Goal: Task Accomplishment & Management: Manage account settings

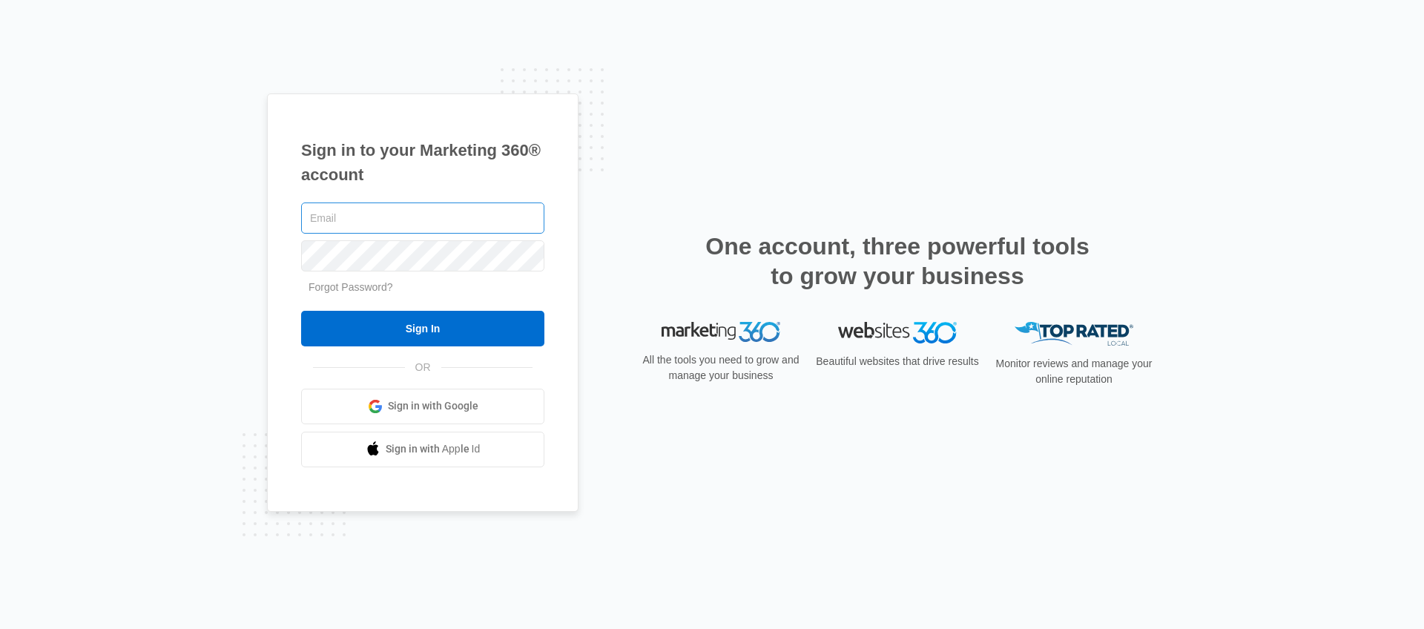
click at [486, 227] on input "text" at bounding box center [422, 217] width 243 height 31
type input "[EMAIL_ADDRESS][PERSON_NAME][DOMAIN_NAME]"
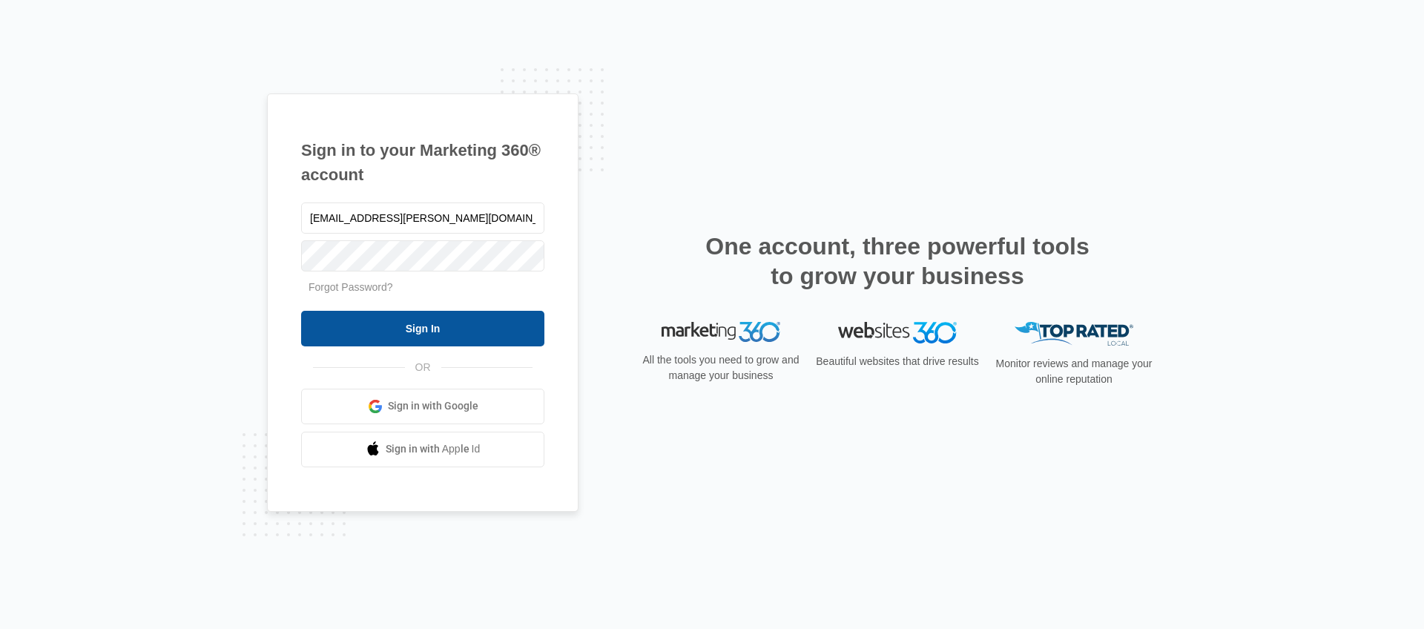
click at [438, 326] on input "Sign In" at bounding box center [422, 329] width 243 height 36
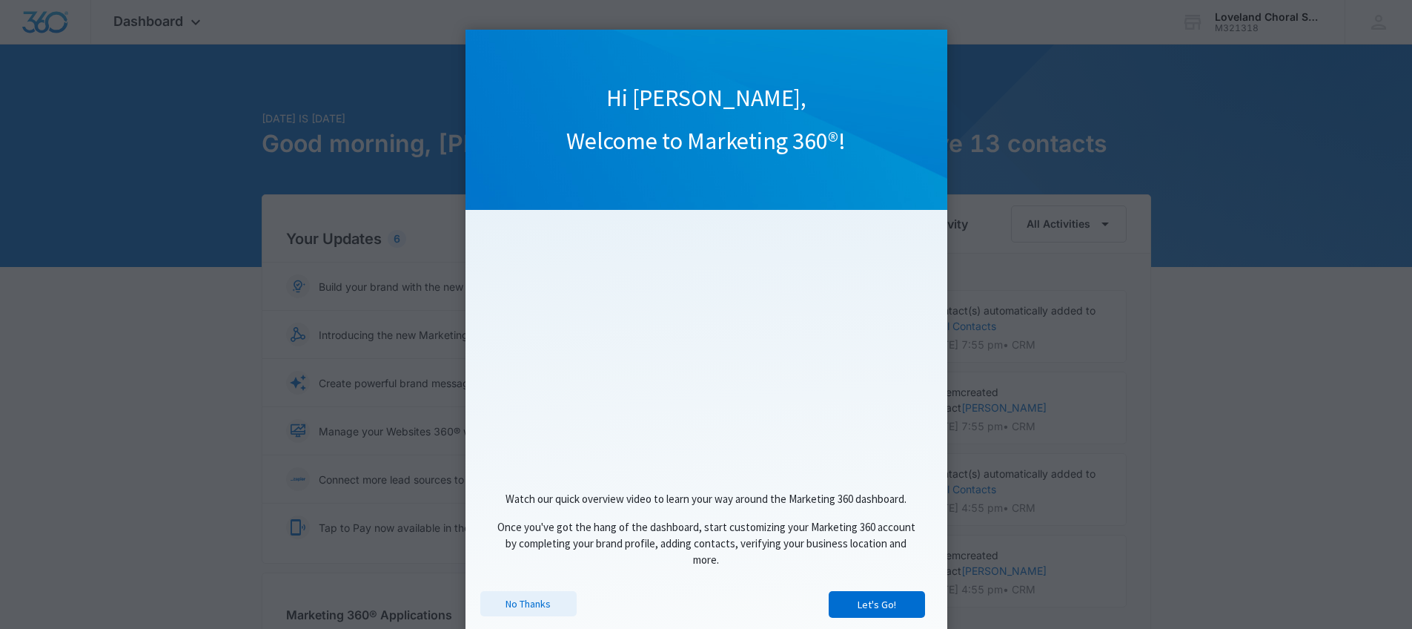
click at [518, 607] on link "No Thanks" at bounding box center [528, 603] width 96 height 25
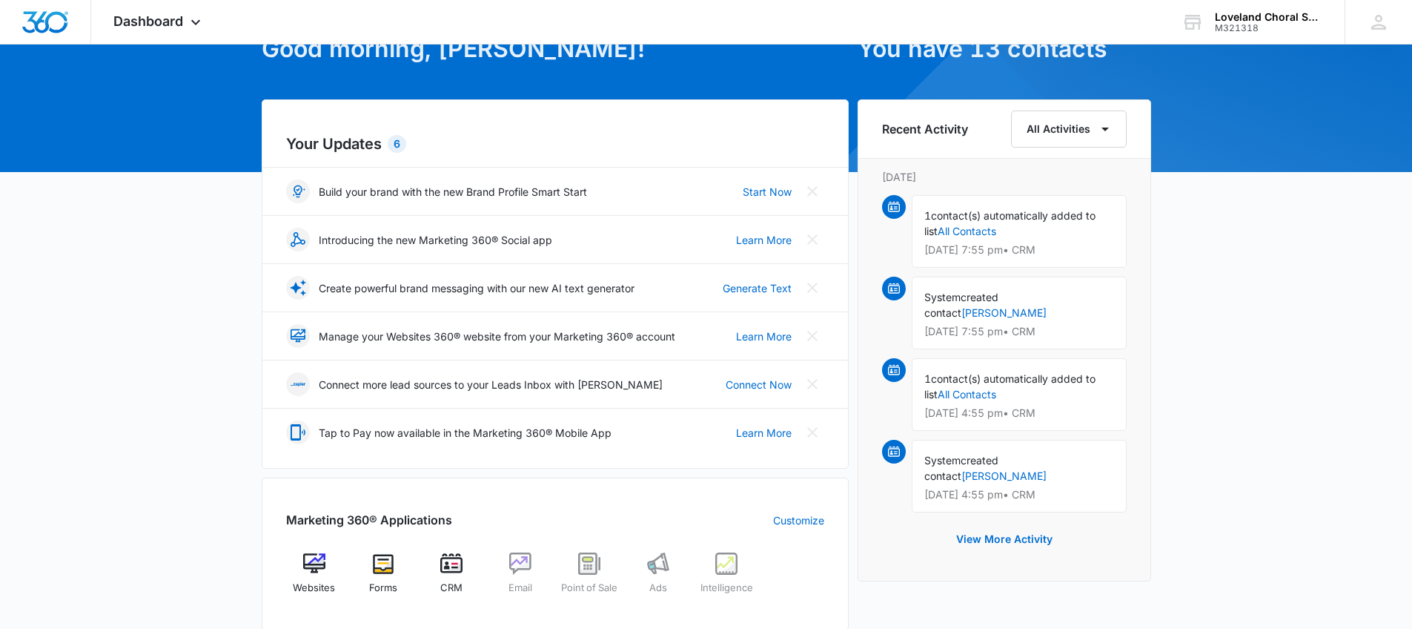
scroll to position [349, 0]
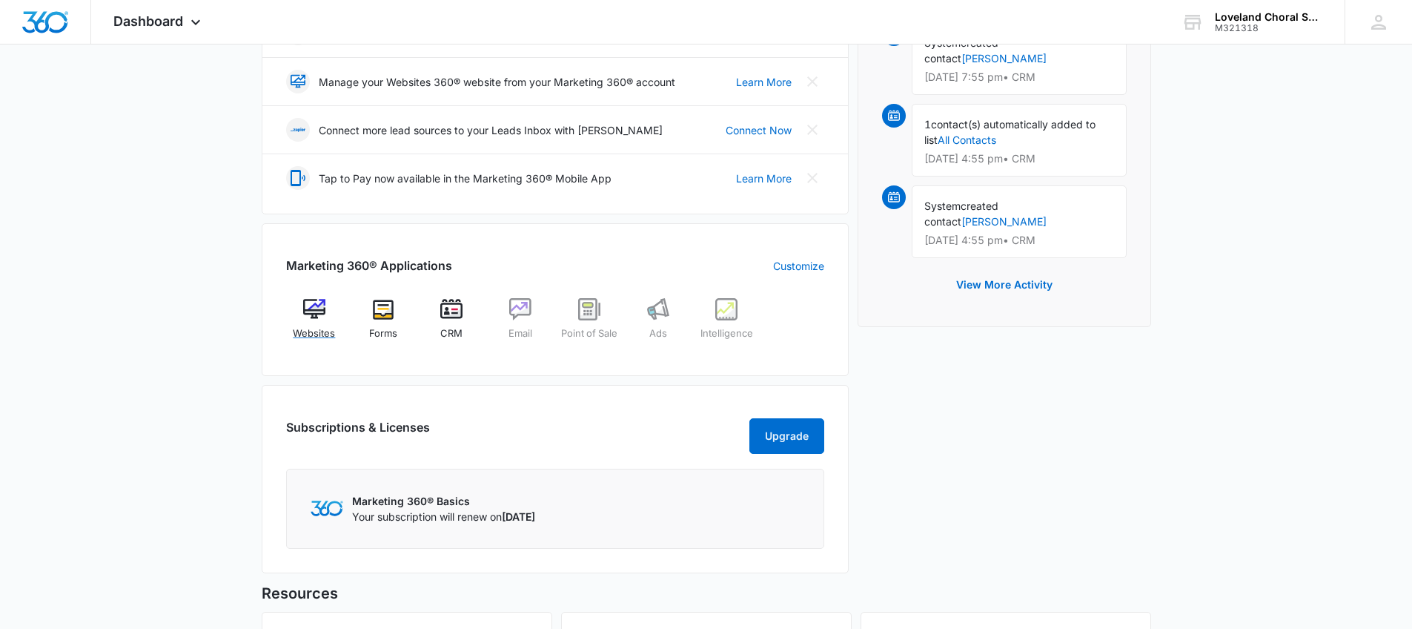
drag, startPoint x: 311, startPoint y: 310, endPoint x: 420, endPoint y: 311, distance: 109.7
click at [310, 310] on img at bounding box center [314, 309] width 22 height 22
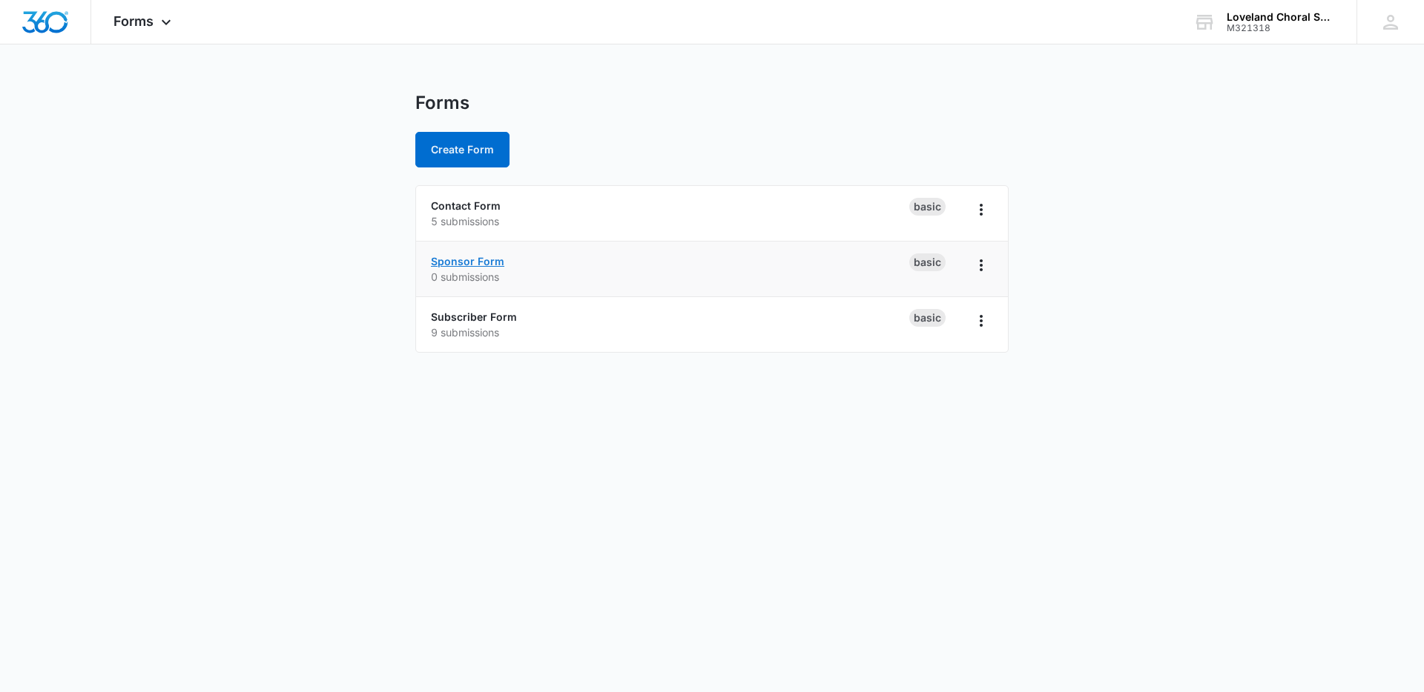
click at [480, 263] on link "Sponsor Form" at bounding box center [467, 261] width 73 height 13
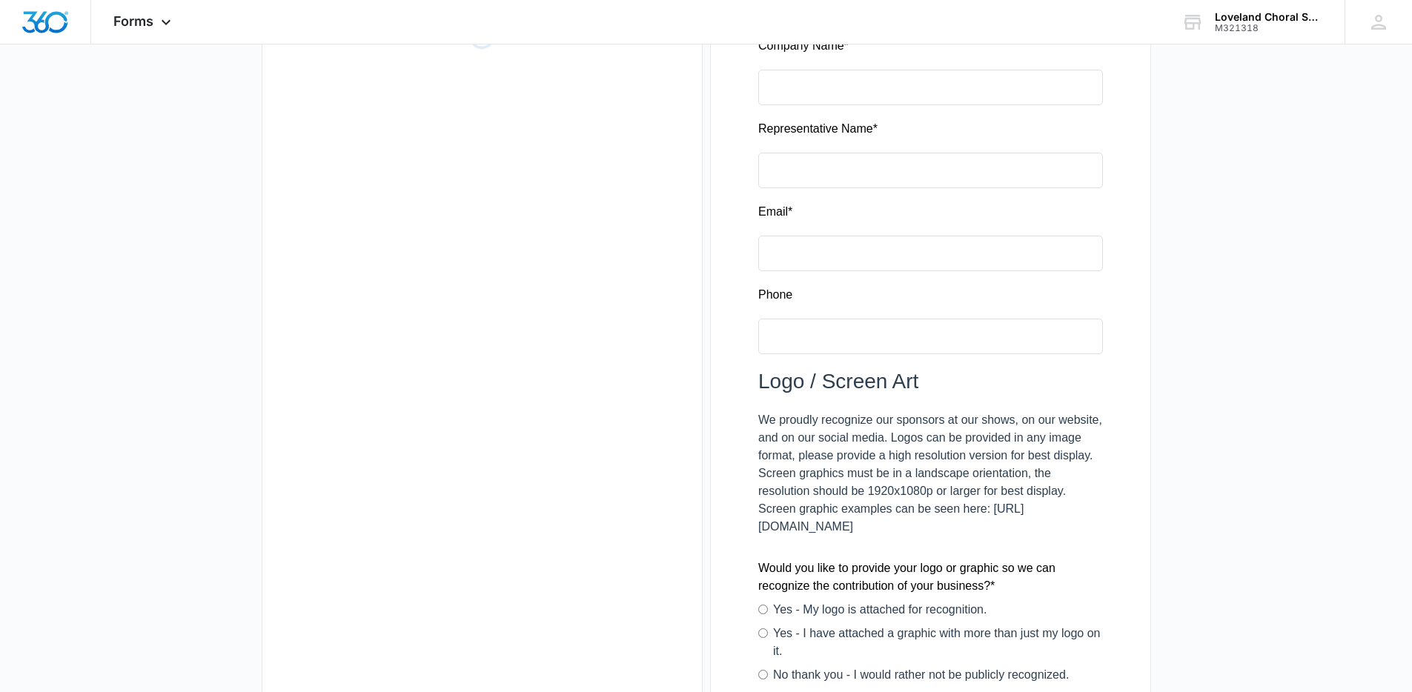
scroll to position [337, 0]
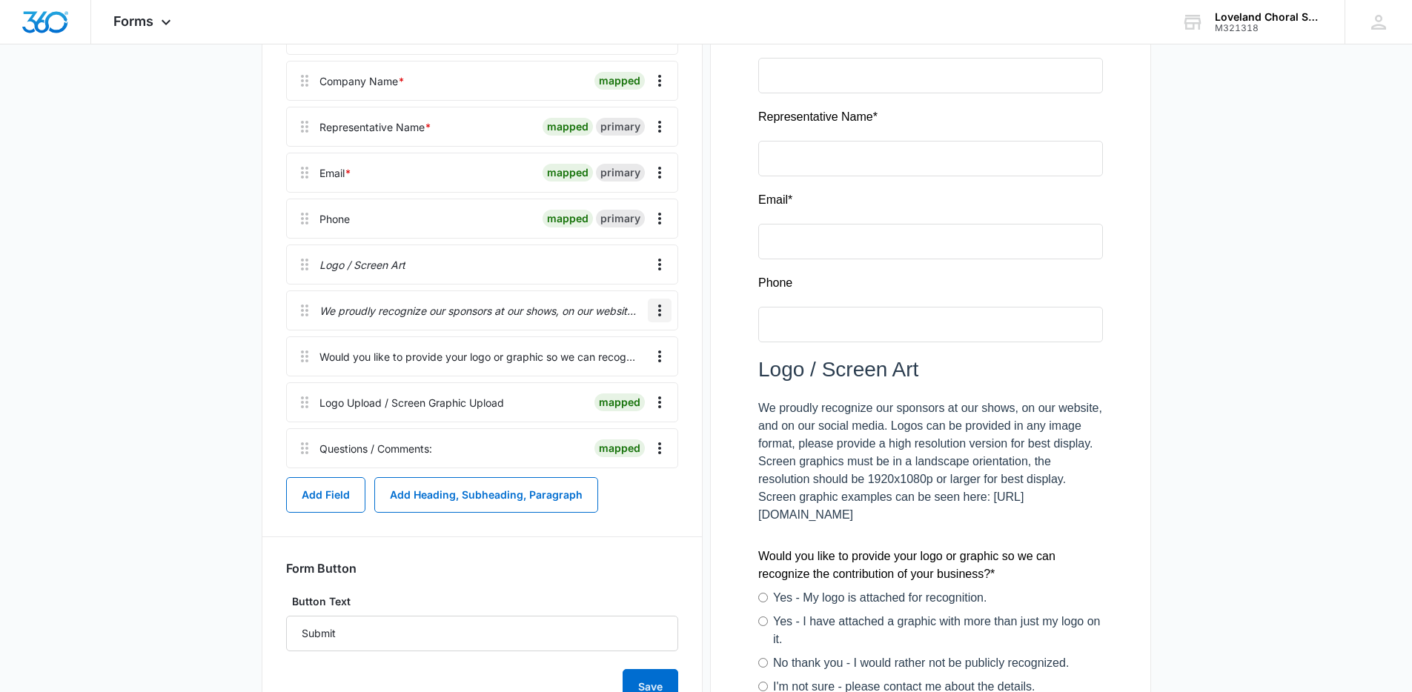
click at [659, 310] on icon "Overflow Menu" at bounding box center [659, 311] width 3 height 12
click at [628, 351] on div "Edit" at bounding box center [619, 352] width 31 height 10
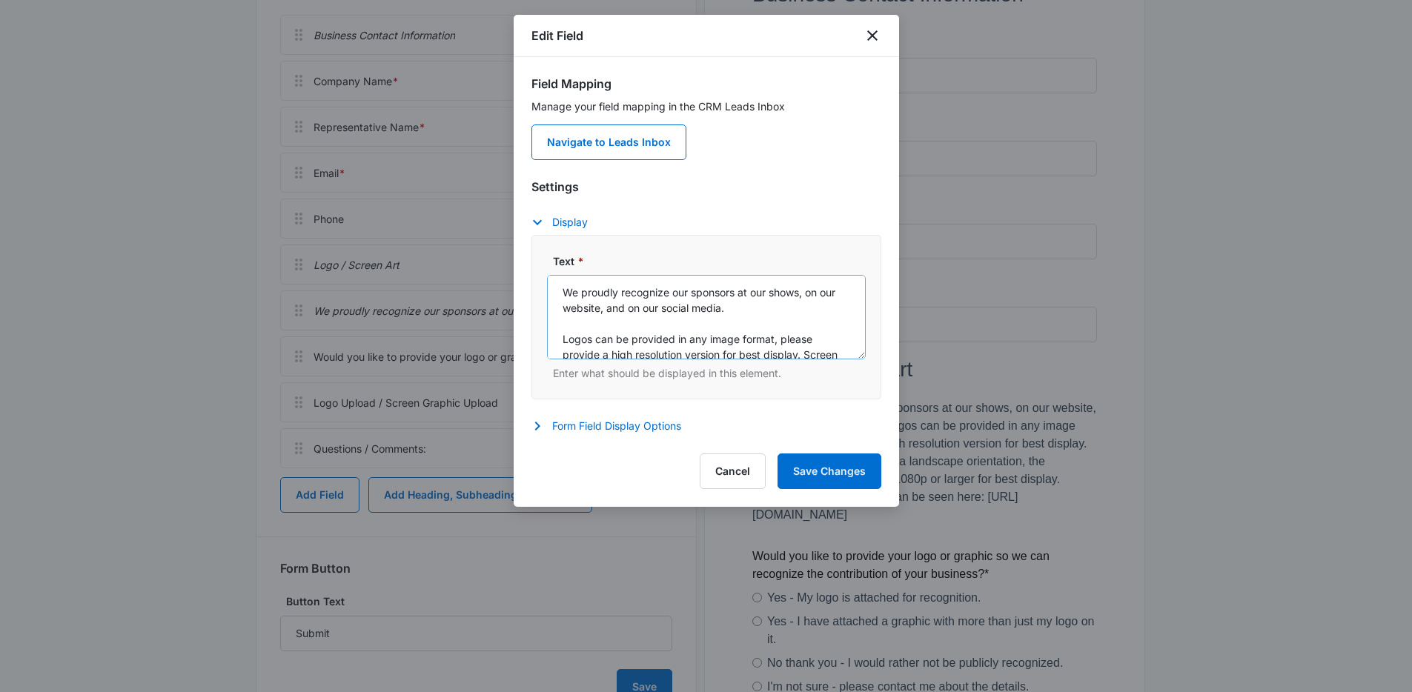
scroll to position [0, 0]
click at [561, 341] on textarea "We proudly recognize our sponsors at our shows, on our website, and on our soci…" at bounding box center [706, 317] width 319 height 85
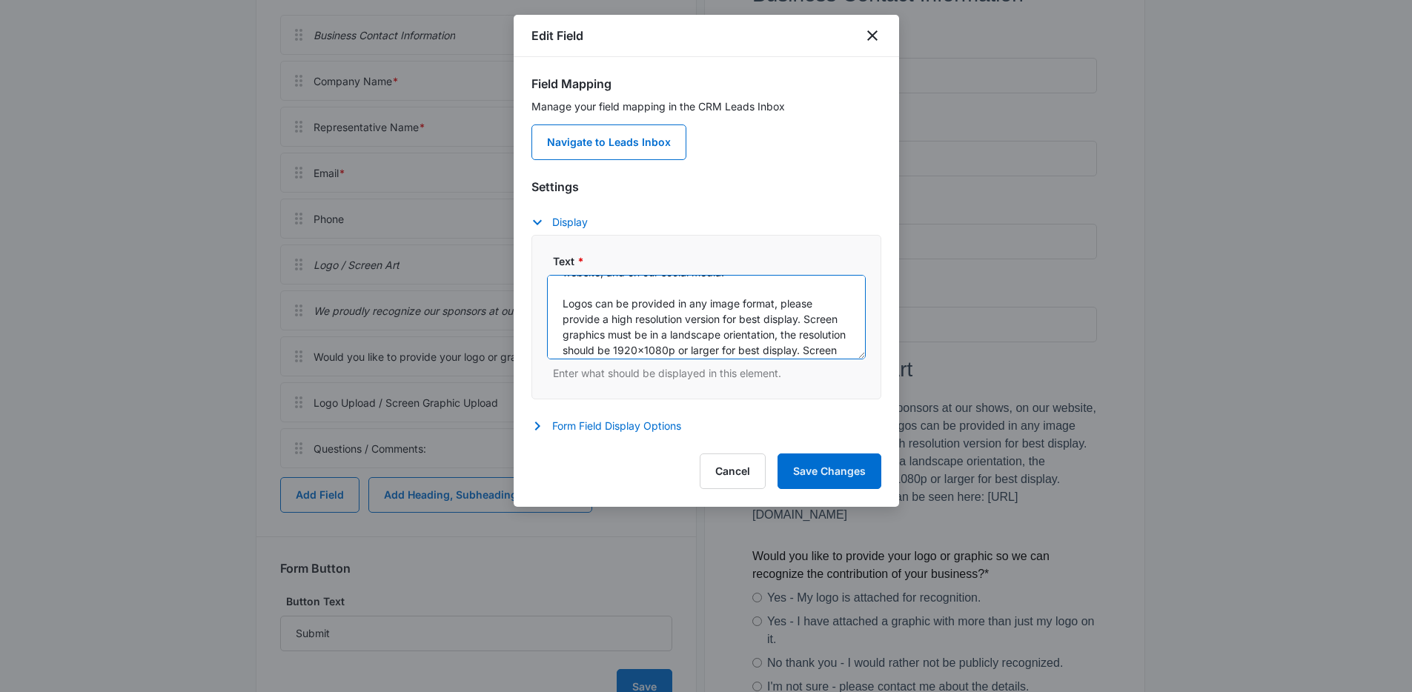
scroll to position [38, 0]
click at [563, 334] on textarea "We proudly recognize our sponsors at our shows, on our website, and on our soci…" at bounding box center [706, 317] width 319 height 85
click at [826, 332] on textarea "We proudly recognize our sponsors at our shows, on our website, and on our soci…" at bounding box center [706, 317] width 319 height 85
drag, startPoint x: 586, startPoint y: 337, endPoint x: 773, endPoint y: 316, distance: 187.3
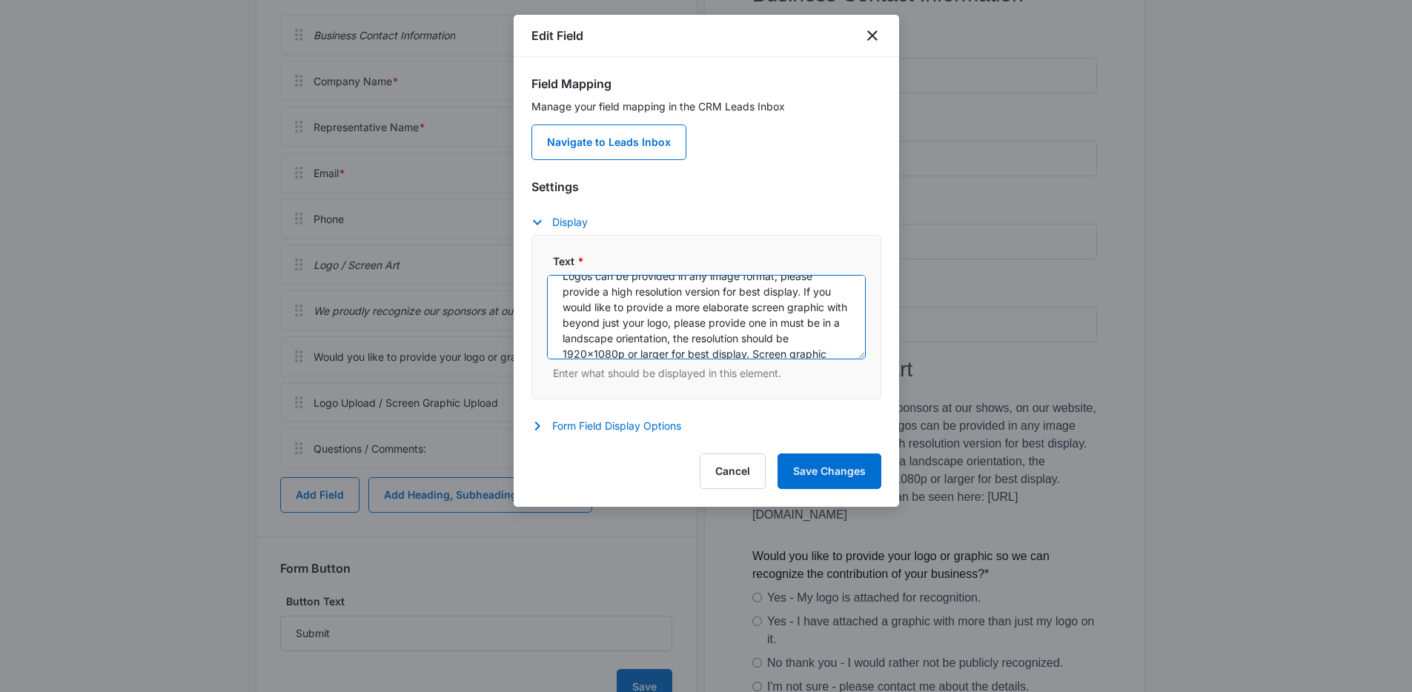
click at [773, 316] on textarea "We proudly recognize our sponsors at our shows, on our website, and on our soci…" at bounding box center [706, 317] width 319 height 85
click at [670, 338] on textarea "We proudly recognize our sponsors at our shows, on our website, and on our soci…" at bounding box center [706, 317] width 319 height 85
click at [718, 335] on textarea "We proudly recognize our sponsors at our shows, on our website, and on our soci…" at bounding box center [706, 317] width 319 height 85
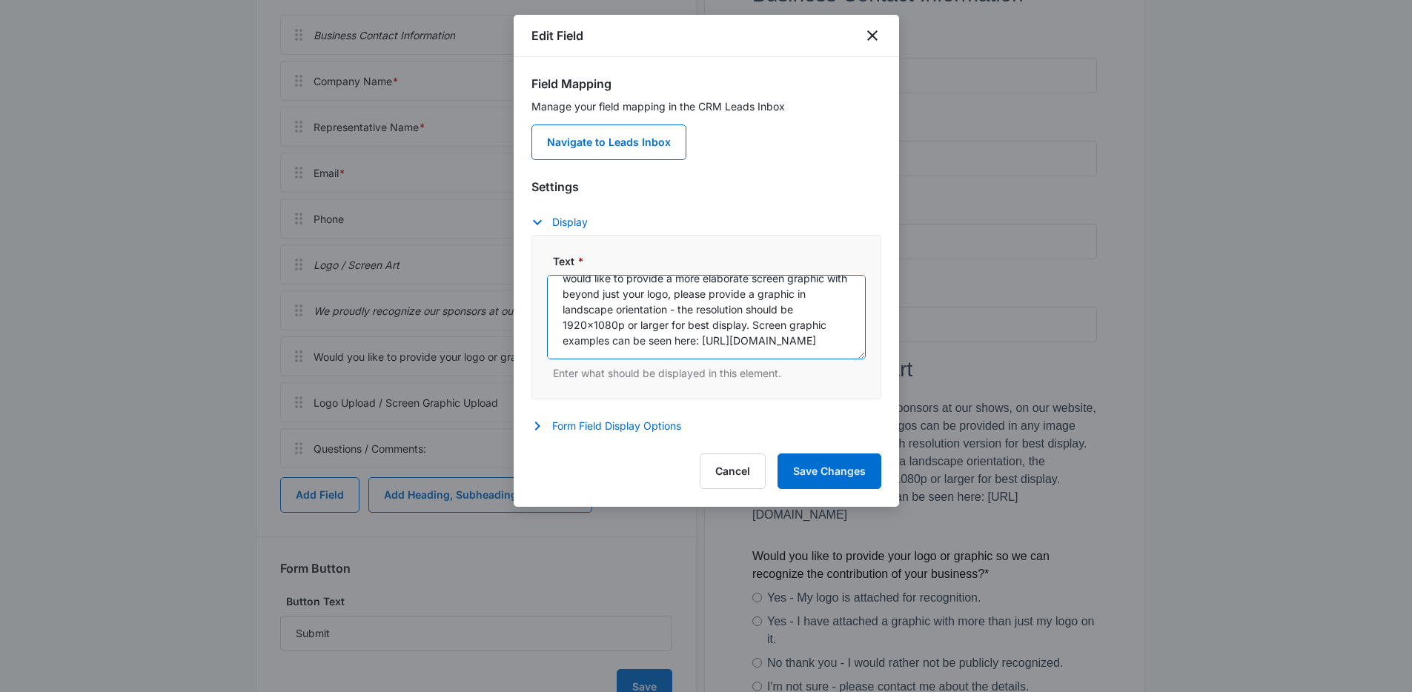
click at [751, 310] on textarea "We proudly recognize our sponsors at our shows, on our website, and on our soci…" at bounding box center [706, 317] width 319 height 85
click at [834, 339] on textarea "We proudly recognize our sponsors at our shows, on our website, and on our soci…" at bounding box center [706, 317] width 319 height 85
click at [724, 333] on textarea "We proudly recognize our sponsors at our shows, on our website, and on our soci…" at bounding box center [706, 317] width 319 height 85
click at [749, 309] on textarea "We proudly recognize our sponsors at our shows, on our website, and on our soci…" at bounding box center [706, 317] width 319 height 85
click at [782, 327] on textarea "We proudly recognize our sponsors at our shows, on our website, and on our soci…" at bounding box center [706, 317] width 319 height 85
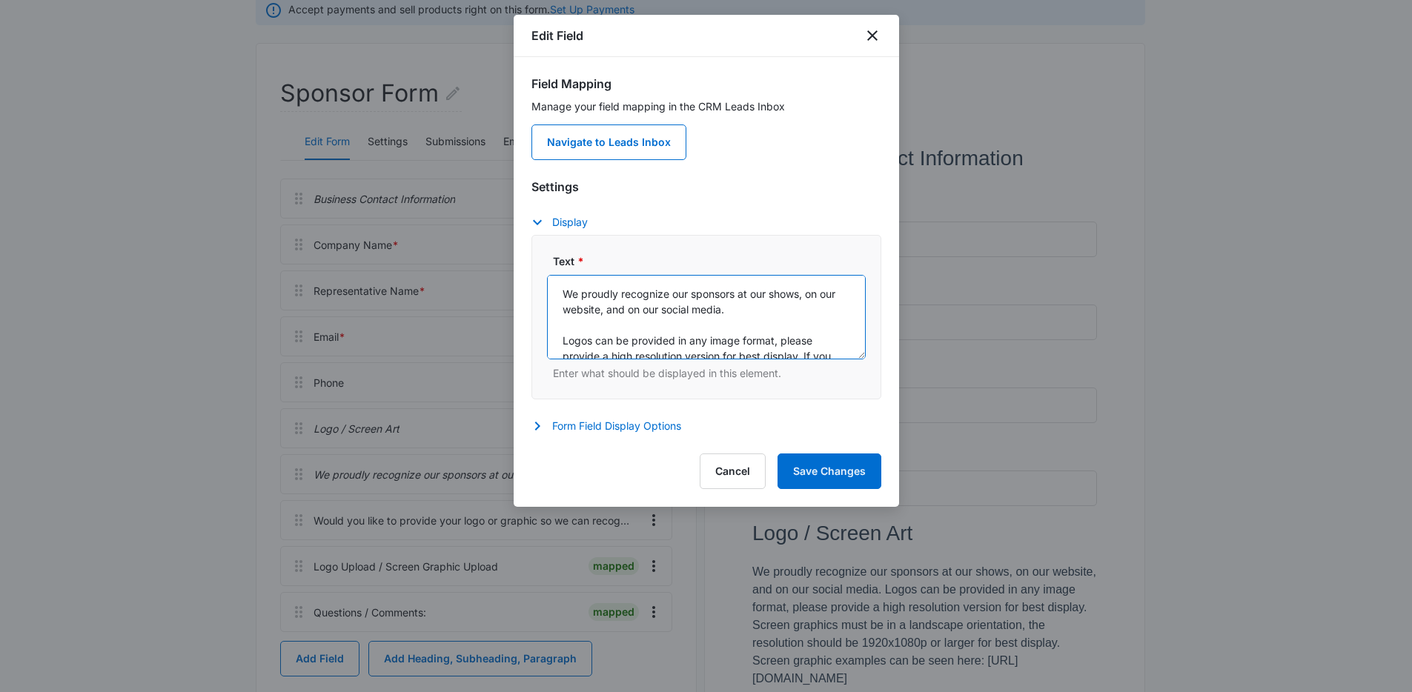
scroll to position [170, 0]
click at [761, 307] on textarea "We proudly recognize our sponsors at our shows, on our website, and on our soci…" at bounding box center [706, 317] width 319 height 85
click at [777, 306] on textarea "We proudly recognize our sponsors at our shows, on our website, and on our soci…" at bounding box center [706, 317] width 319 height 85
click at [763, 311] on textarea "We proudly recognize our sponsors at our shows, on our website, and on our soci…" at bounding box center [706, 317] width 319 height 85
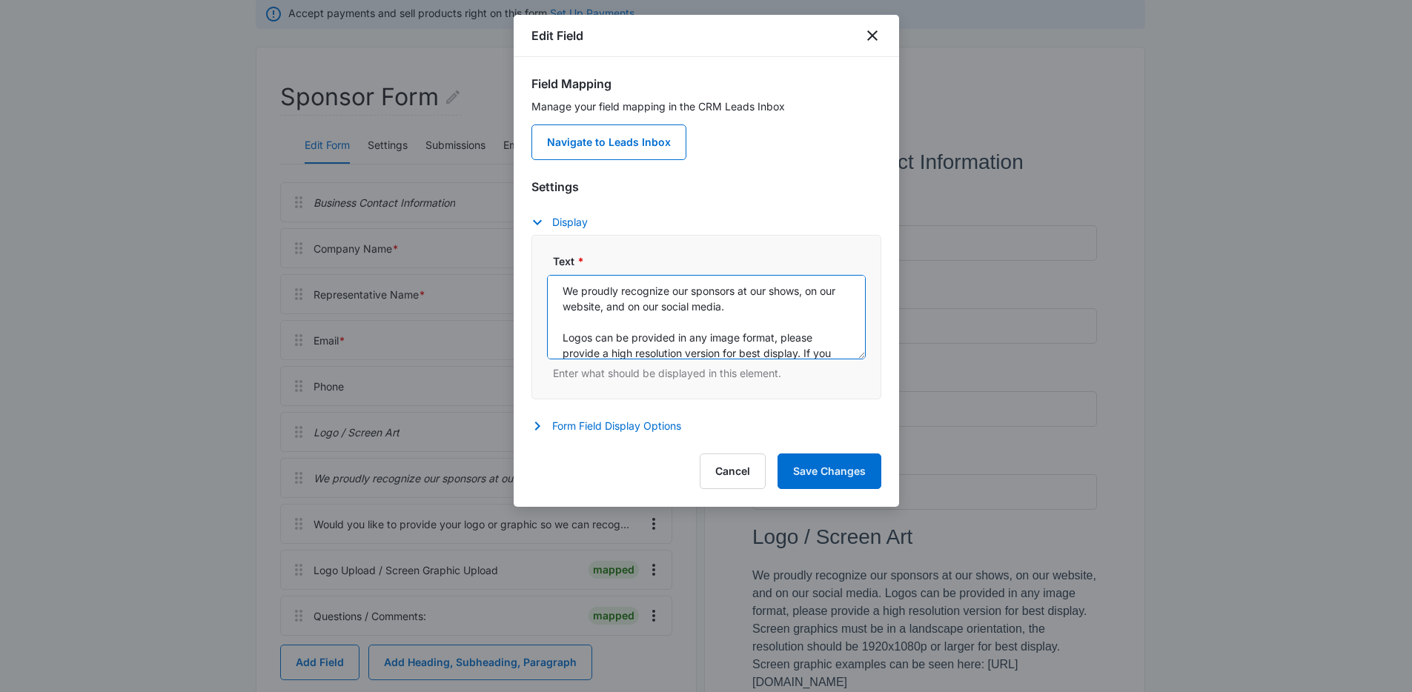
drag, startPoint x: 758, startPoint y: 304, endPoint x: 795, endPoint y: 309, distance: 37.4
click at [759, 304] on textarea "We proudly recognize our sponsors at our shows, on our website, and on our soci…" at bounding box center [706, 317] width 319 height 85
click at [779, 306] on textarea "We proudly recognize our sponsors at our shows, on our website, and on our soci…" at bounding box center [706, 317] width 319 height 85
click at [768, 306] on textarea "We proudly recognize our sponsors at our shows, on our website, and on our soci…" at bounding box center [706, 317] width 319 height 85
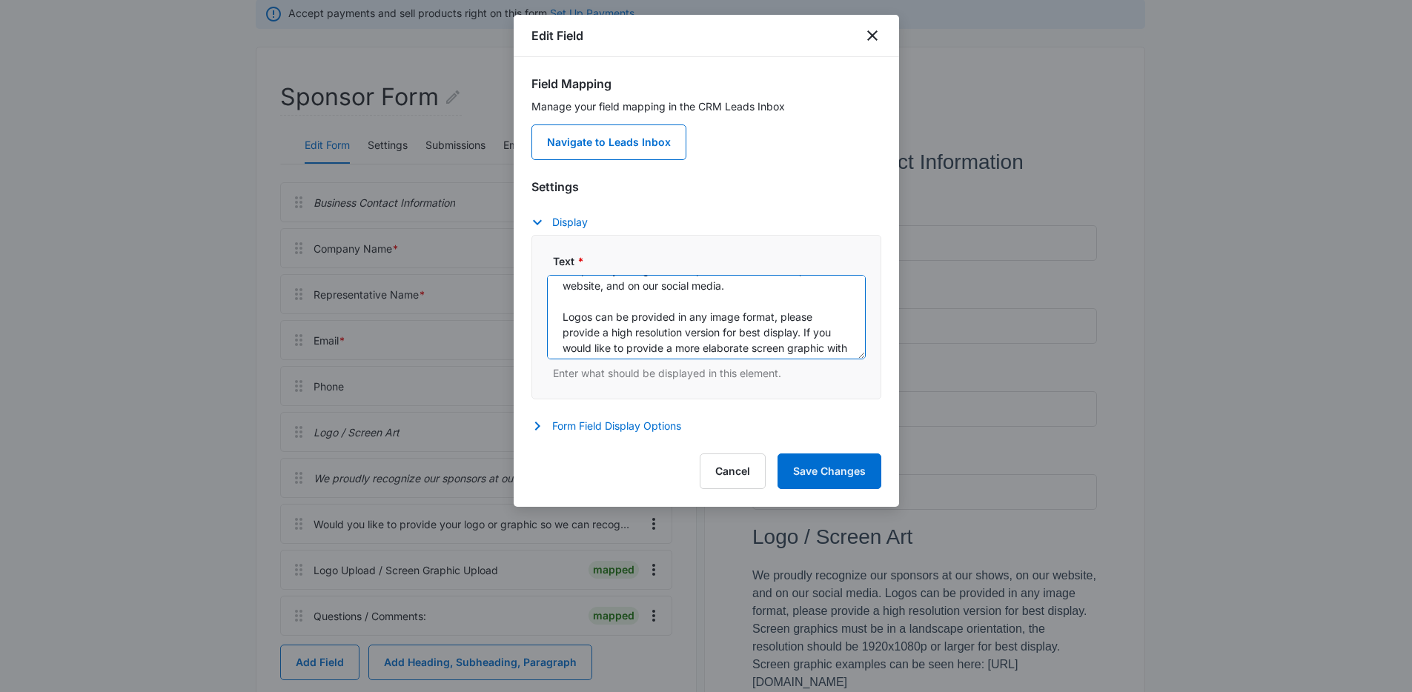
scroll to position [27, 0]
click at [802, 328] on textarea "We proudly recognize our sponsors at our shows, on our website, and on our soci…" at bounding box center [706, 317] width 319 height 85
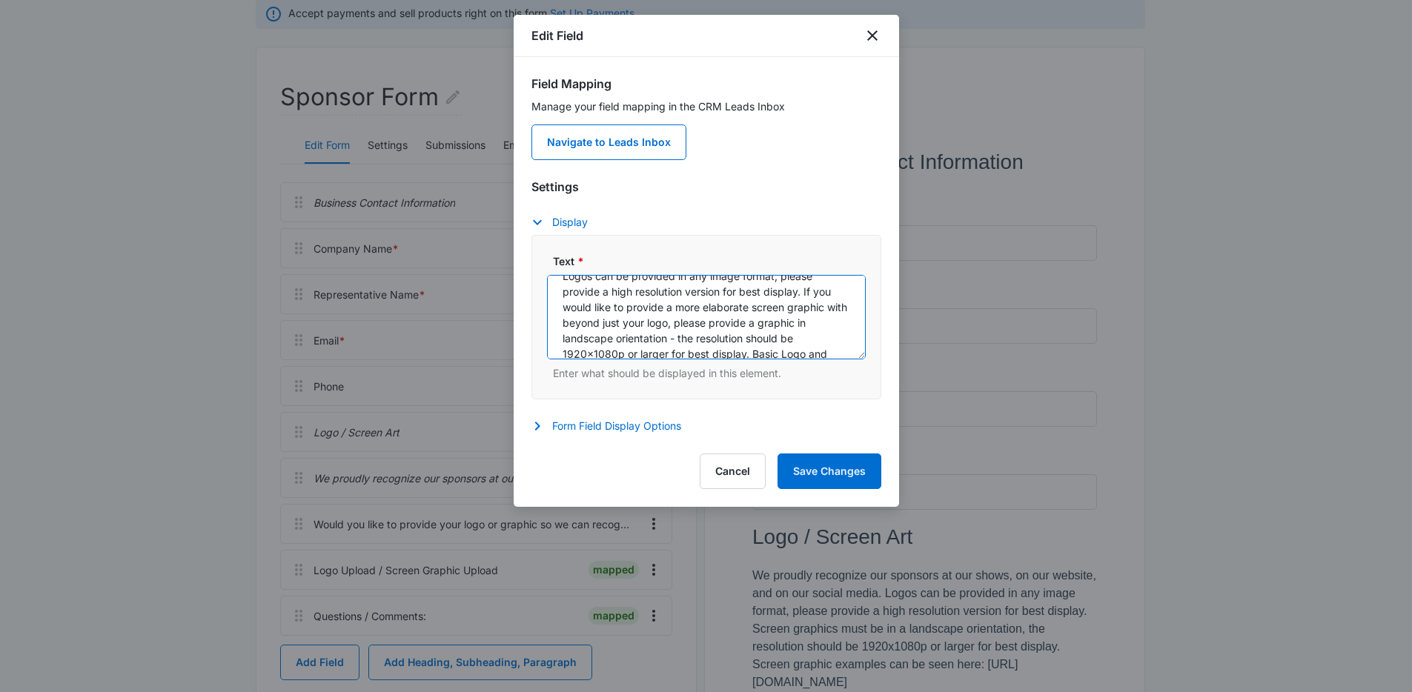
scroll to position [65, 0]
click at [727, 320] on textarea "We proudly recognize our sponsors at our shows, on our website, and on our soci…" at bounding box center [706, 317] width 319 height 85
click at [604, 319] on textarea "We proudly recognize our sponsors at our shows, on our website, and on our soci…" at bounding box center [706, 317] width 319 height 85
click at [705, 321] on textarea "We proudly recognize our sponsors at our shows, on our website, and on our soci…" at bounding box center [706, 317] width 319 height 85
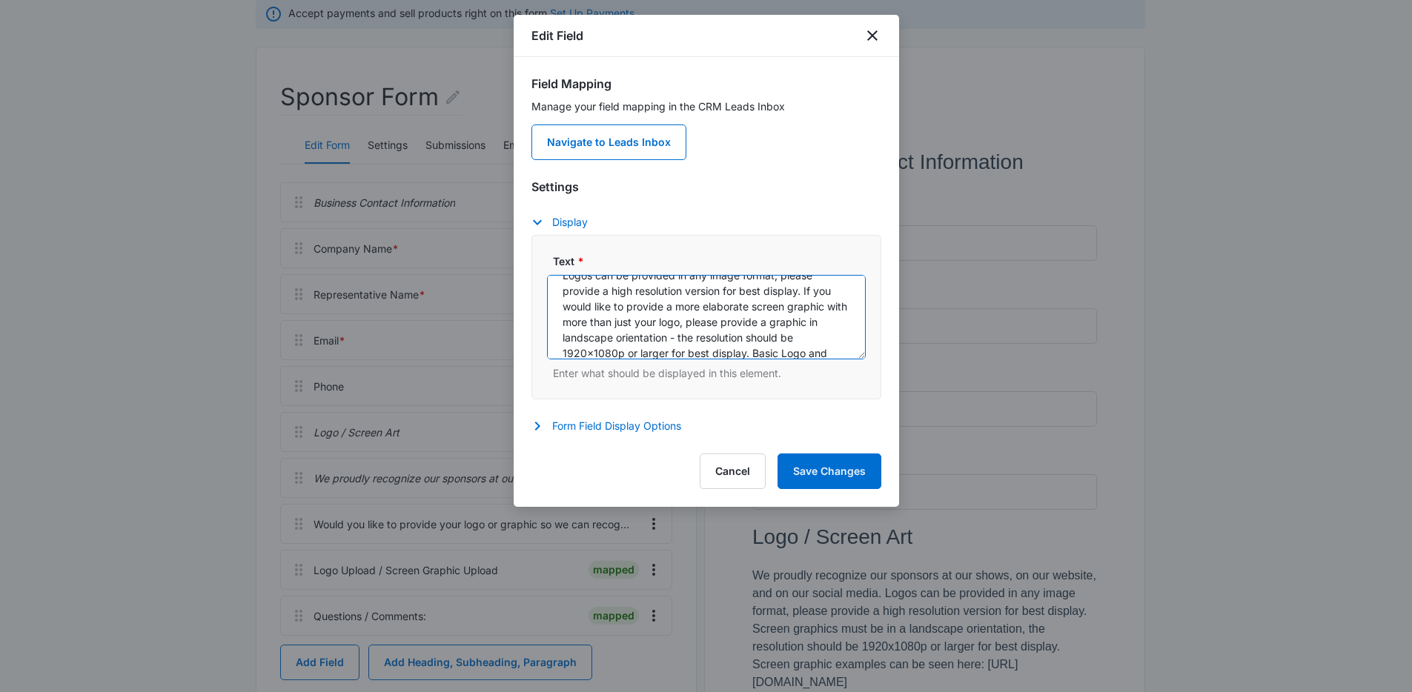
click at [781, 325] on textarea "We proudly recognize our sponsors at our shows, on our website, and on our soci…" at bounding box center [706, 317] width 319 height 85
click at [827, 338] on textarea "We proudly recognize our sponsors at our shows, on our website, and on our soci…" at bounding box center [706, 317] width 319 height 85
click at [764, 311] on textarea "We proudly recognize our sponsors at our shows, on our website, and on our soci…" at bounding box center [706, 317] width 319 height 85
click at [810, 339] on textarea "We proudly recognize our sponsors at our shows, on our website, and on our soci…" at bounding box center [706, 317] width 319 height 85
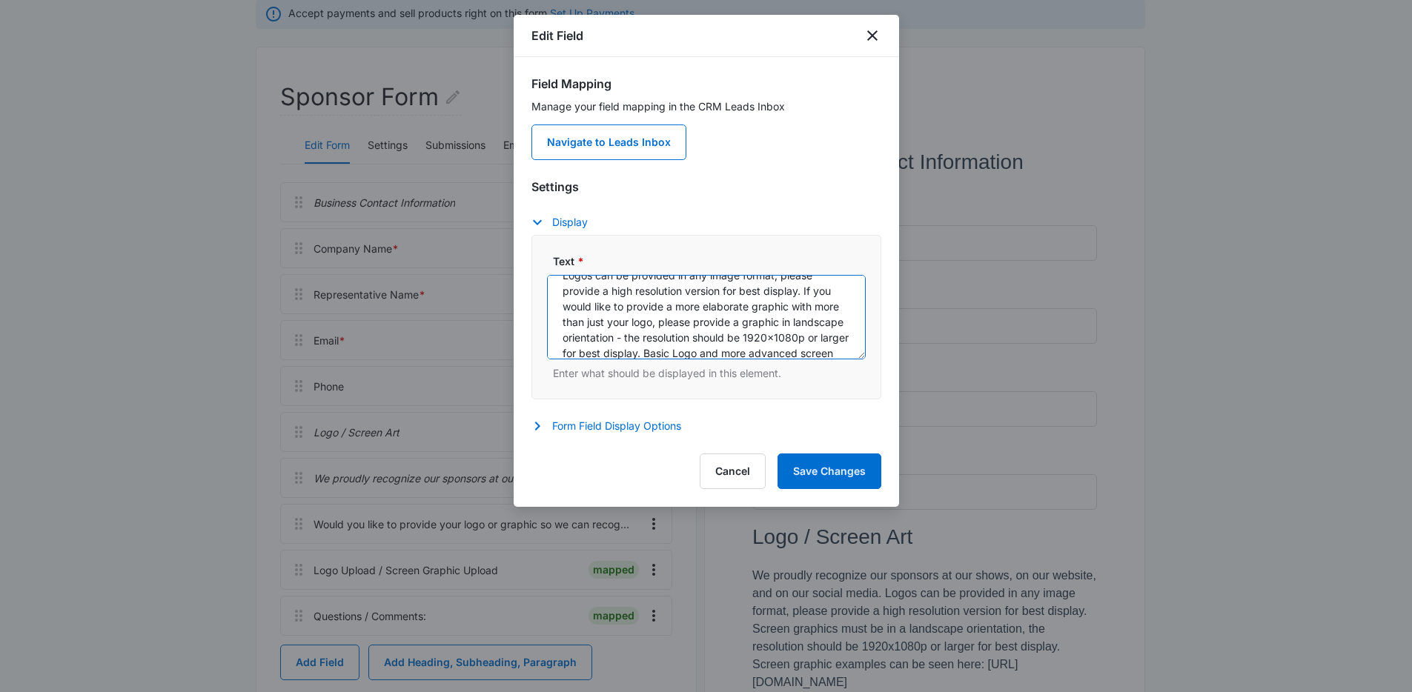
click at [813, 336] on textarea "We proudly recognize our sponsors at our shows, on our website, and on our soci…" at bounding box center [706, 317] width 319 height 85
click at [812, 336] on textarea "We proudly recognize our sponsors at our shows, on our website, and on our soci…" at bounding box center [706, 317] width 319 height 85
click at [804, 336] on textarea "We proudly recognize our sponsors at our shows, on our website, and on our soci…" at bounding box center [706, 317] width 319 height 85
click at [813, 336] on textarea "We proudly recognize our sponsors at our shows, on our website, and on our soci…" at bounding box center [706, 317] width 319 height 85
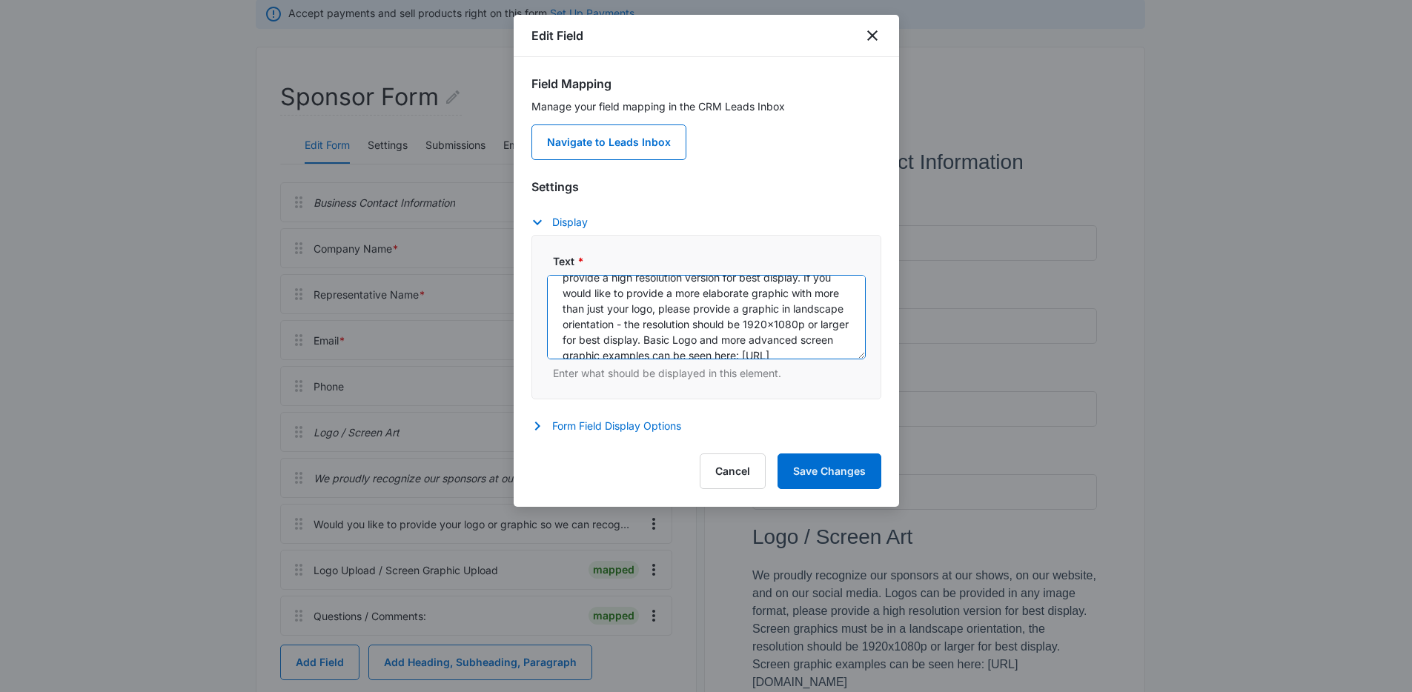
click at [704, 310] on textarea "We proudly recognize our sponsors at our shows, on our website, and on our soci…" at bounding box center [706, 317] width 319 height 85
type textarea "We proudly recognize our sponsors at our shows, on our website, and on our soci…"
click at [822, 477] on button "Save Changes" at bounding box center [830, 472] width 104 height 36
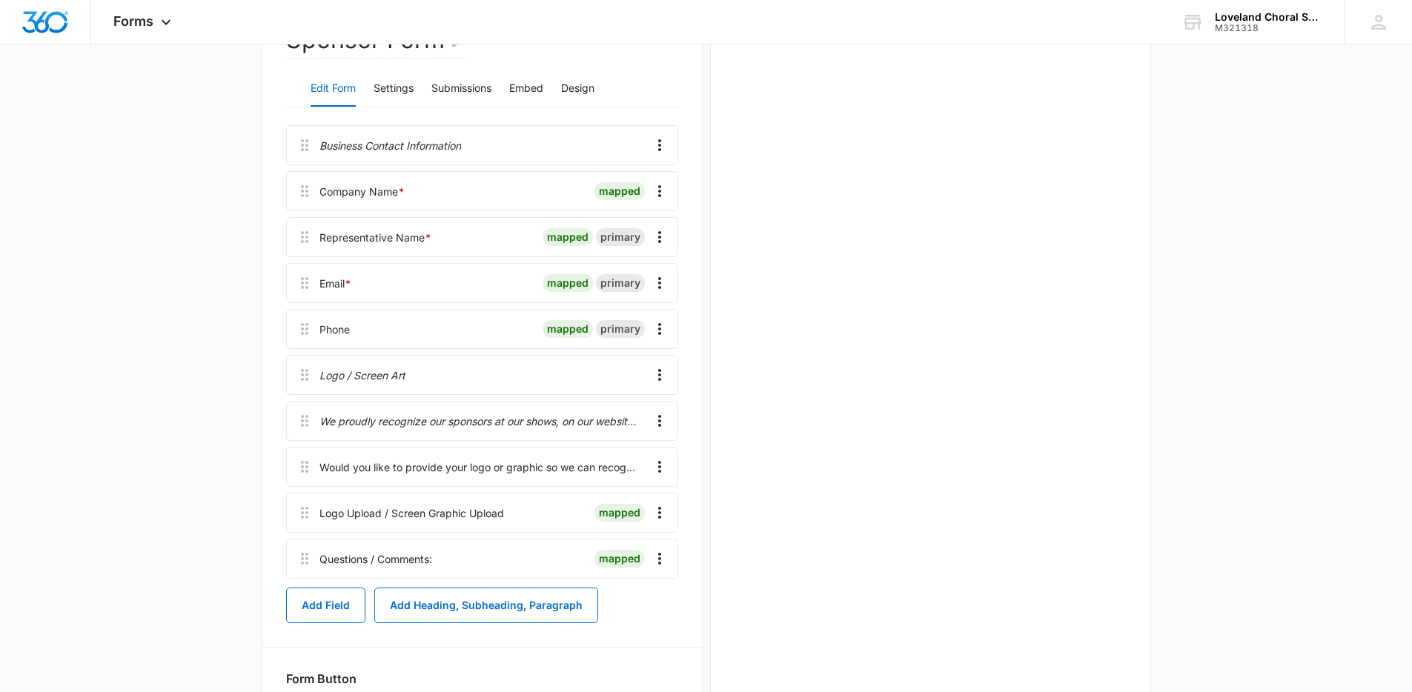
scroll to position [271, 0]
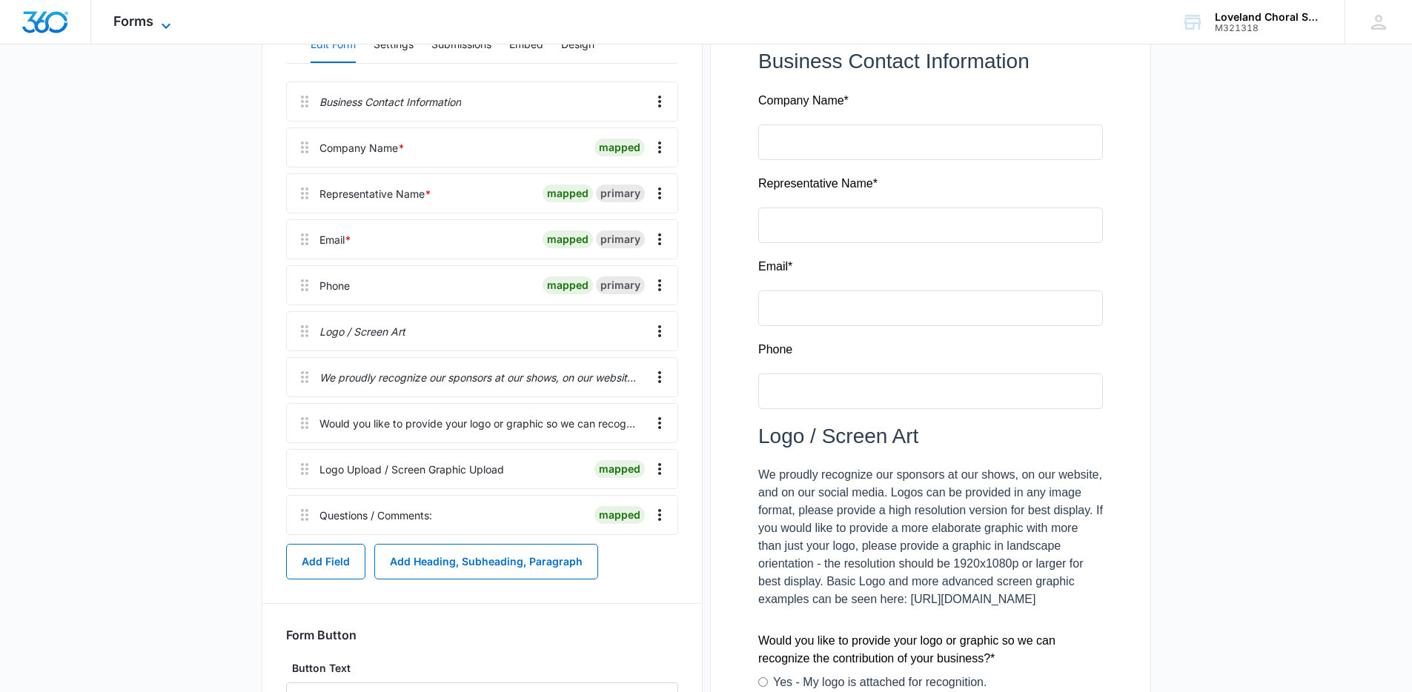
click at [162, 22] on icon at bounding box center [166, 26] width 18 height 18
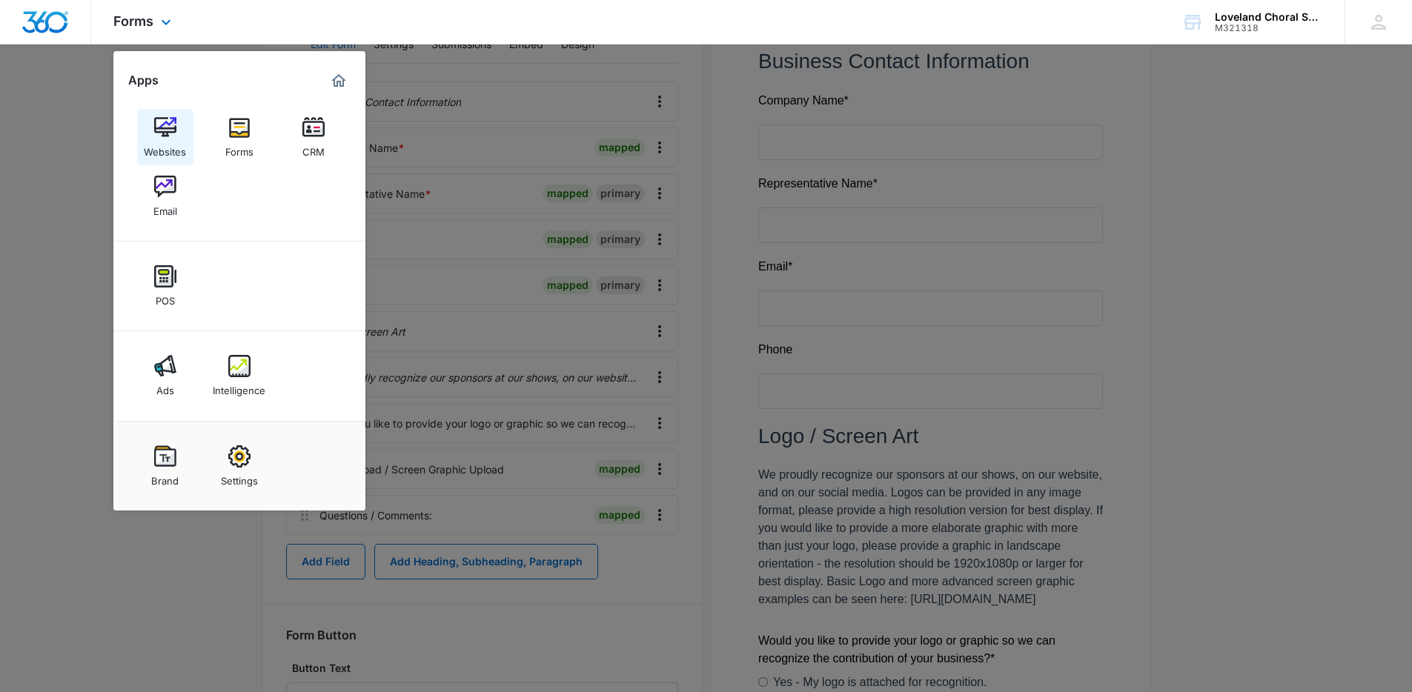
click at [179, 108] on div "Websites Forms CRM Email" at bounding box center [239, 167] width 252 height 149
click at [171, 122] on img at bounding box center [165, 127] width 22 height 22
